Goal: Communication & Community: Answer question/provide support

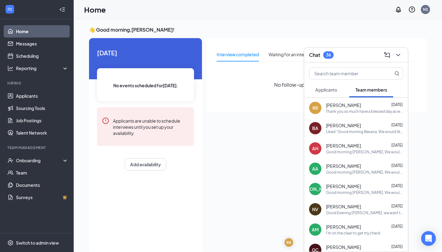
click at [338, 109] on div "Thank you so much have a blessed day as well" at bounding box center [364, 111] width 77 height 5
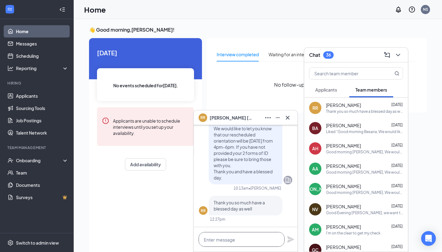
click at [226, 237] on textarea at bounding box center [242, 239] width 86 height 15
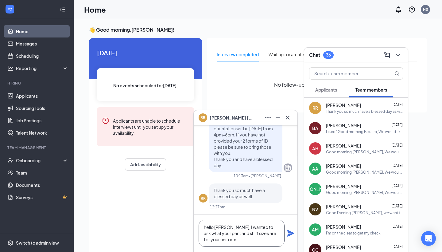
scroll to position [0, 0]
type textarea "hello [PERSON_NAME], I wanted to ask what your pant and shirt sizes are for you…"
click at [288, 234] on icon "Plane" at bounding box center [290, 233] width 7 height 7
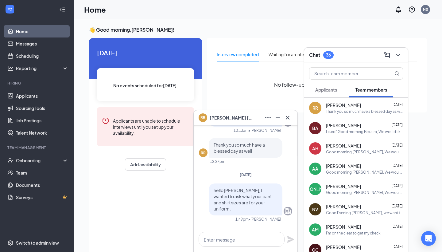
click at [340, 196] on div "[PERSON_NAME] [DATE] Good morning [PERSON_NAME], We would like to let you know …" at bounding box center [356, 189] width 104 height 20
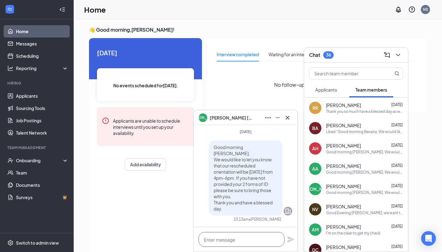
click at [240, 240] on textarea at bounding box center [242, 239] width 86 height 15
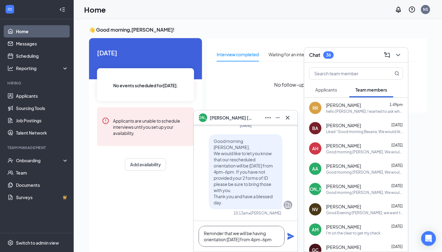
click at [206, 234] on textarea "Reminder that we will be having orientation [DATE] from 4pm-6pm" at bounding box center [242, 236] width 86 height 21
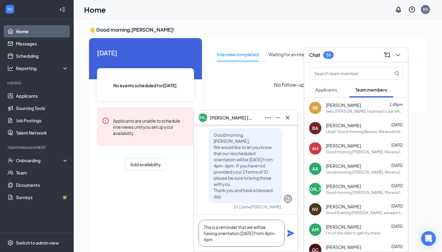
click at [216, 240] on textarea "This is a reminder that we will be having orientation [DATE] from 4pm-6pm" at bounding box center [242, 233] width 86 height 27
type textarea "This is a reminder that we will be having orientation [DATE] from 4pm-6pm. See …"
click at [289, 234] on icon "Plane" at bounding box center [290, 233] width 7 height 7
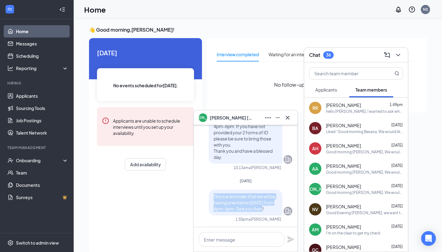
drag, startPoint x: 213, startPoint y: 196, endPoint x: 270, endPoint y: 212, distance: 58.8
click at [270, 212] on div "This is a reminder that we will be having orientation [DATE] from 4pm-6pm. See …" at bounding box center [246, 203] width 74 height 26
copy span "This is a reminder that we will be having orientation [DATE] from 4pm-6pm. See …"
click at [338, 170] on div "Good morning [PERSON_NAME], We would like to let you know that our rescheduled …" at bounding box center [364, 172] width 77 height 5
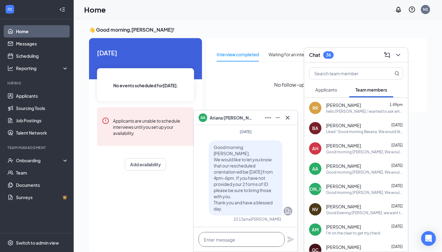
click at [242, 244] on textarea at bounding box center [242, 239] width 86 height 15
paste textarea "This is a reminder that we will be having orientation [DATE] from 4pm-6pm. See …"
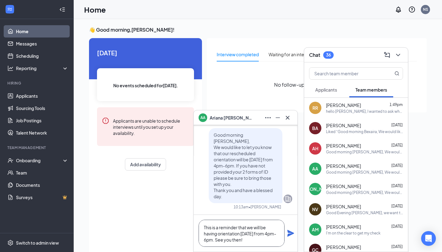
scroll to position [0, 0]
type textarea "This is a reminder that we will be having orientation [DATE] from 4pm-6pm. See …"
click at [291, 234] on icon "Plane" at bounding box center [290, 233] width 7 height 7
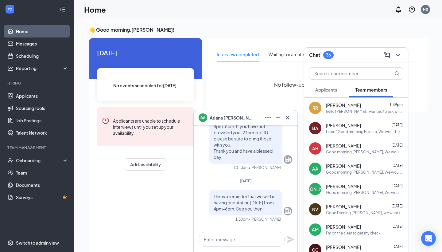
scroll to position [0, 0]
click at [351, 129] on div "Liked “Good morning Bexaira, We would like to let you know that our rescheduled…" at bounding box center [364, 131] width 77 height 5
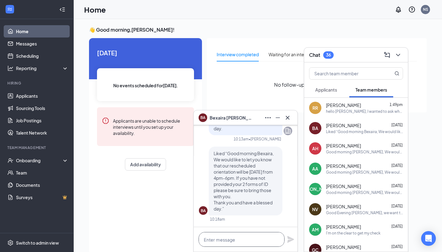
click at [235, 232] on textarea at bounding box center [242, 239] width 86 height 15
paste textarea "This is a reminder that we will be having orientation [DATE] from 4pm-6pm. See …"
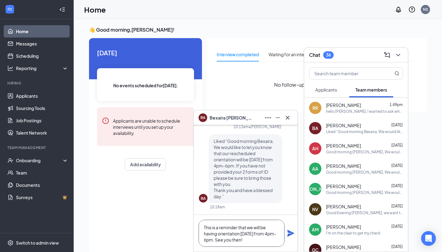
scroll to position [0, 0]
type textarea "This is a reminder that we will be having orientation [DATE] from 4pm-6pm. See …"
click at [290, 232] on icon "Plane" at bounding box center [290, 233] width 7 height 7
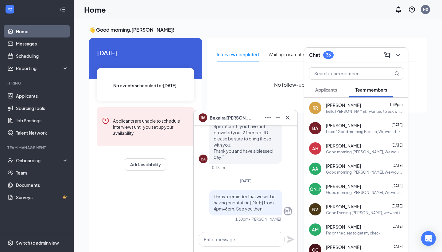
scroll to position [0, 0]
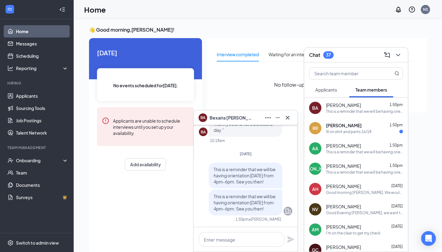
click at [362, 132] on div "Xl on shirt and pants 16/18" at bounding box center [348, 131] width 45 height 5
